Goal: Transaction & Acquisition: Purchase product/service

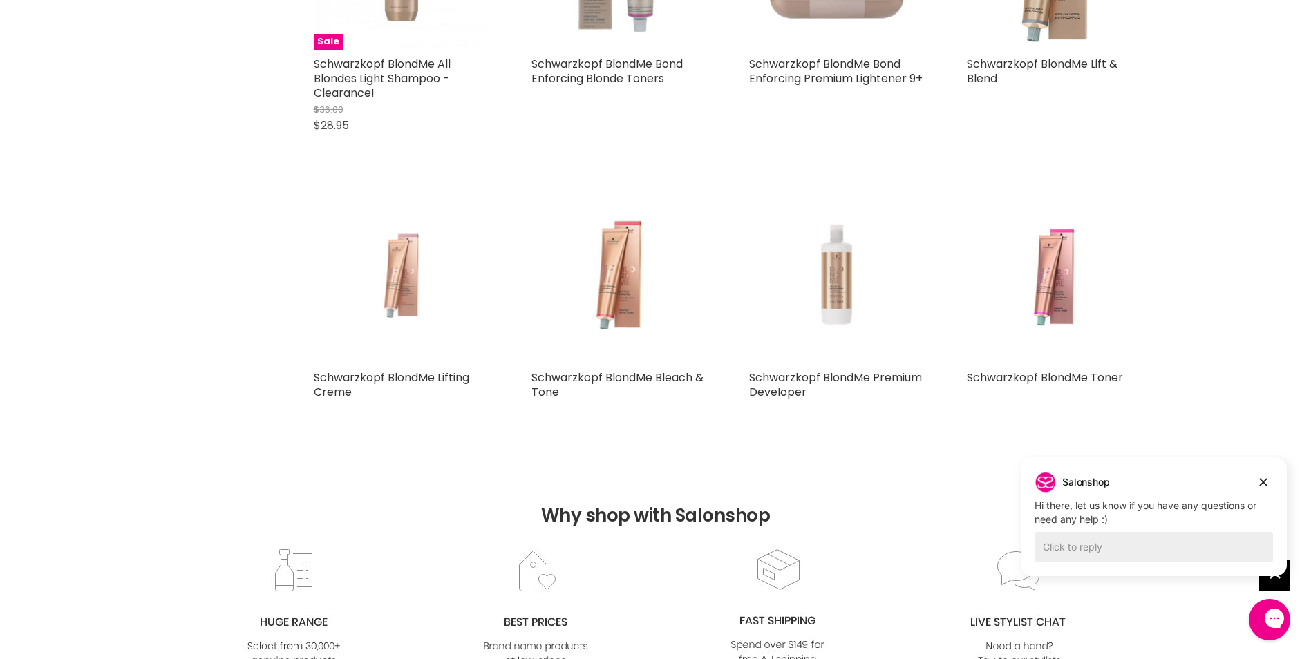
scroll to position [2626, 0]
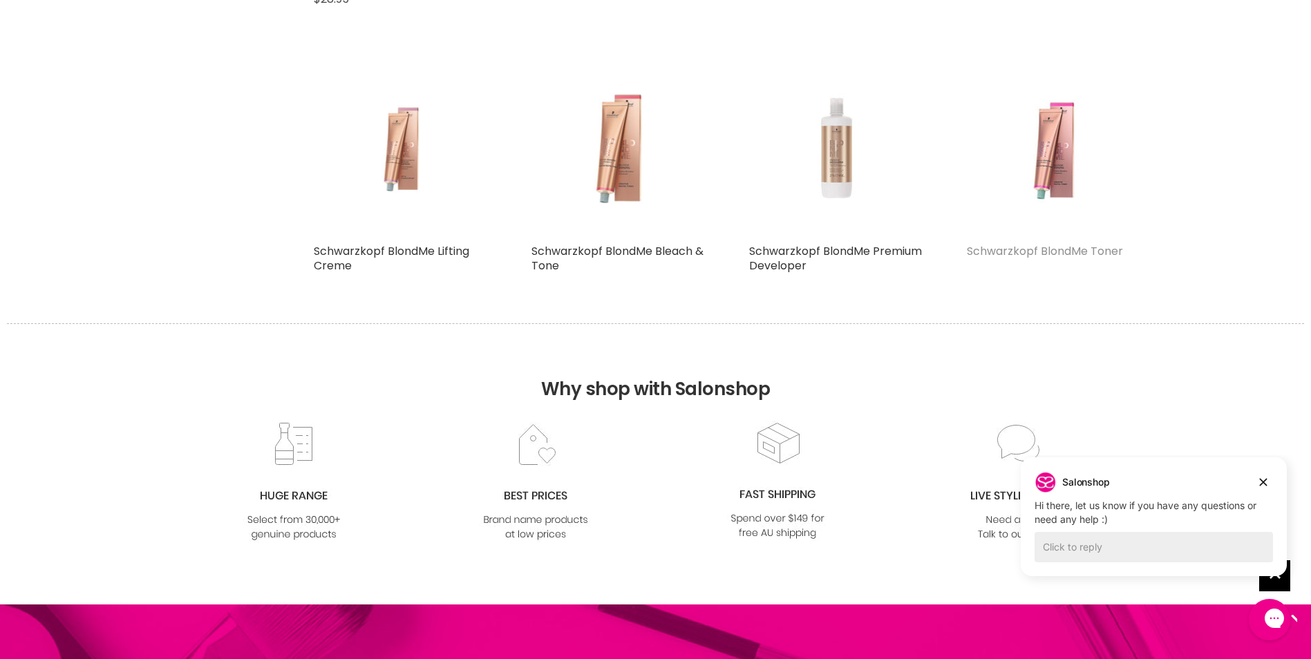
click at [1069, 259] on link "Schwarzkopf BlondMe Toner" at bounding box center [1045, 251] width 156 height 16
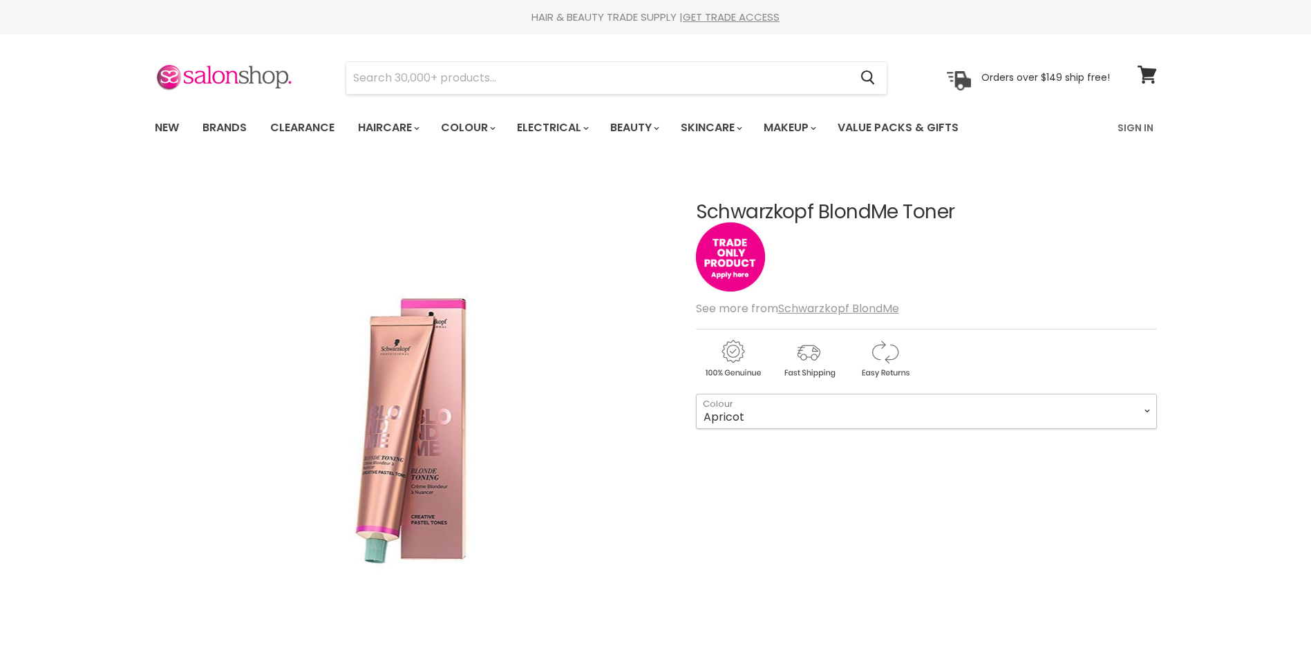
drag, startPoint x: 0, startPoint y: 0, endPoint x: 748, endPoint y: 418, distance: 856.8
click at [748, 418] on select "Apricot Steel Blue Tone Softener Lilac Sand Caramel Strawberry Ice" at bounding box center [926, 411] width 461 height 35
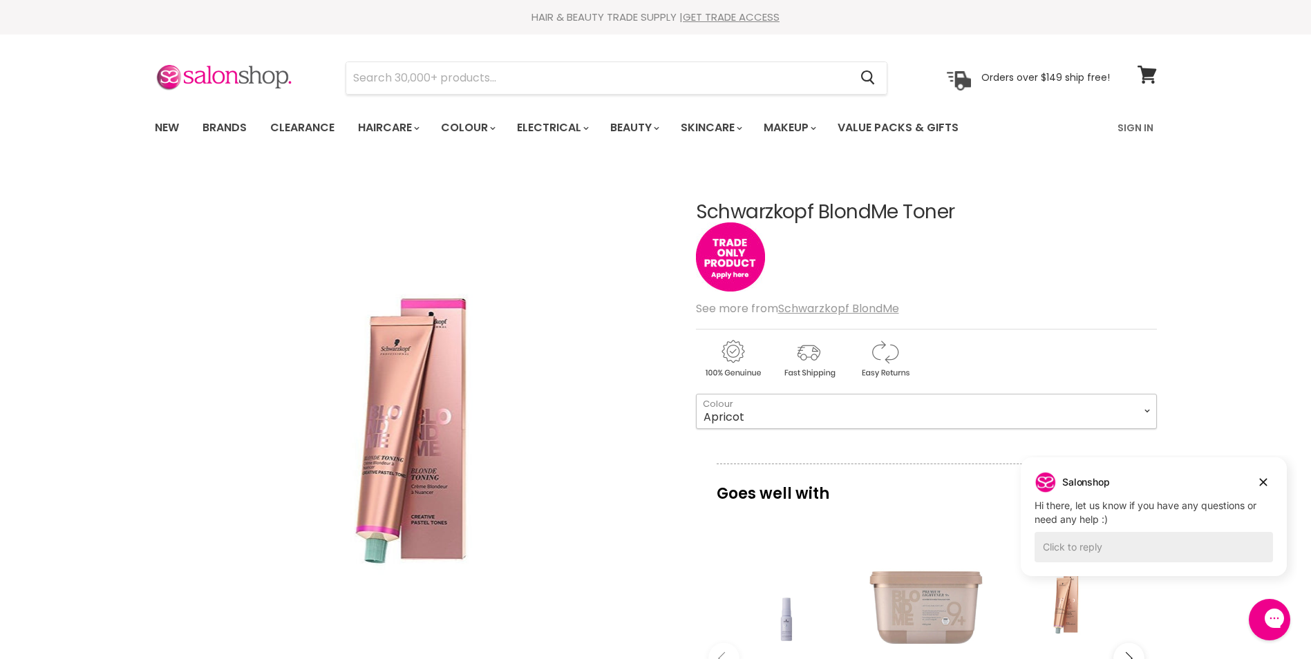
click at [745, 417] on select "Apricot Steel Blue Tone Softener Lilac Sand Caramel Strawberry Ice" at bounding box center [926, 411] width 461 height 35
click at [696, 394] on select "Apricot Steel Blue Tone Softener Lilac Sand Caramel Strawberry Ice" at bounding box center [926, 411] width 461 height 35
select select "Ice"
drag, startPoint x: 699, startPoint y: 207, endPoint x: 959, endPoint y: 201, distance: 259.9
click at [959, 202] on h1 "Schwarzkopf BlondMe Toner" at bounding box center [926, 212] width 461 height 21
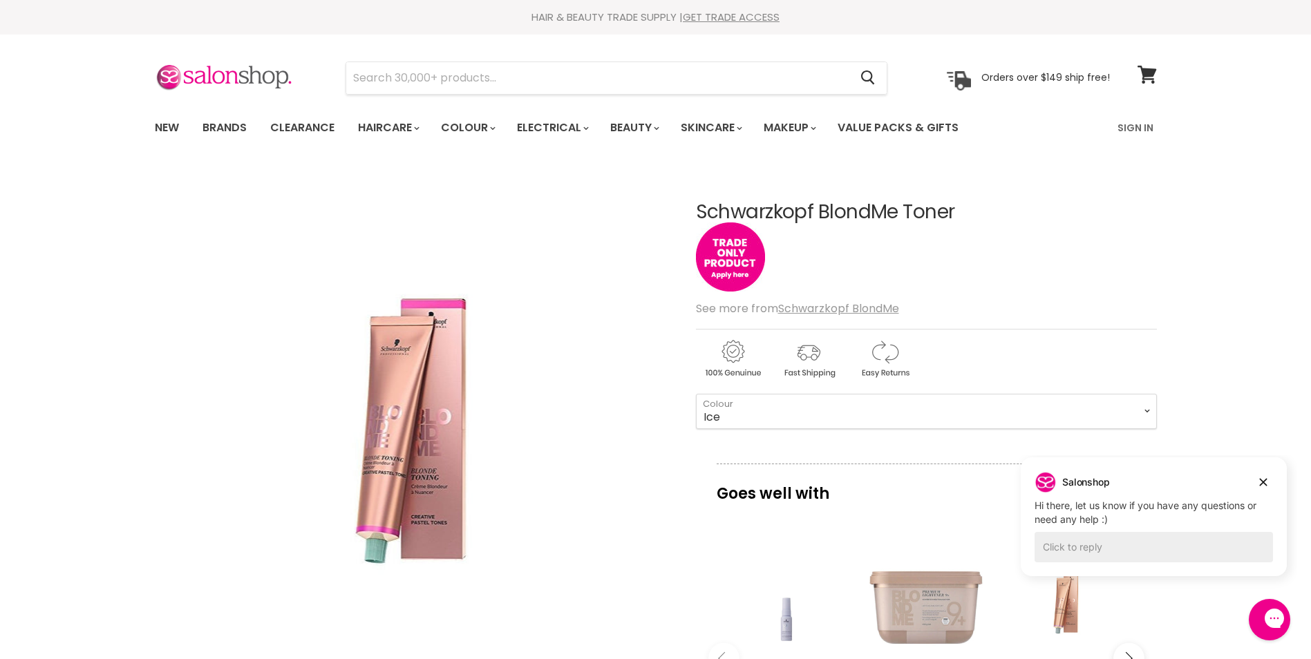
drag, startPoint x: 959, startPoint y: 201, endPoint x: 937, endPoint y: 211, distance: 24.4
